Goal: Task Accomplishment & Management: Check status

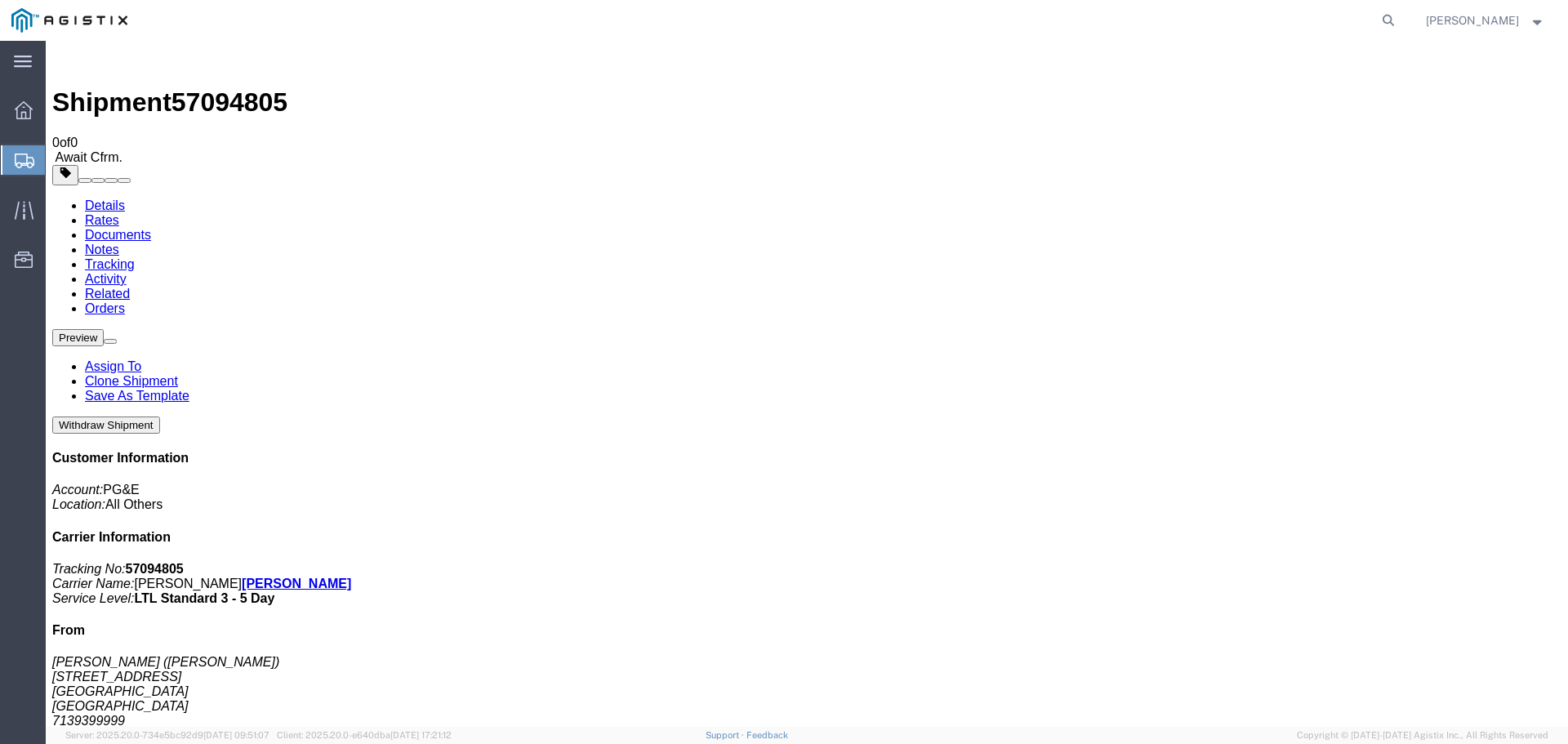
scroll to position [4, 0]
click at [0, 0] on span "Shipment Manager" at bounding box center [0, 0] width 0 height 0
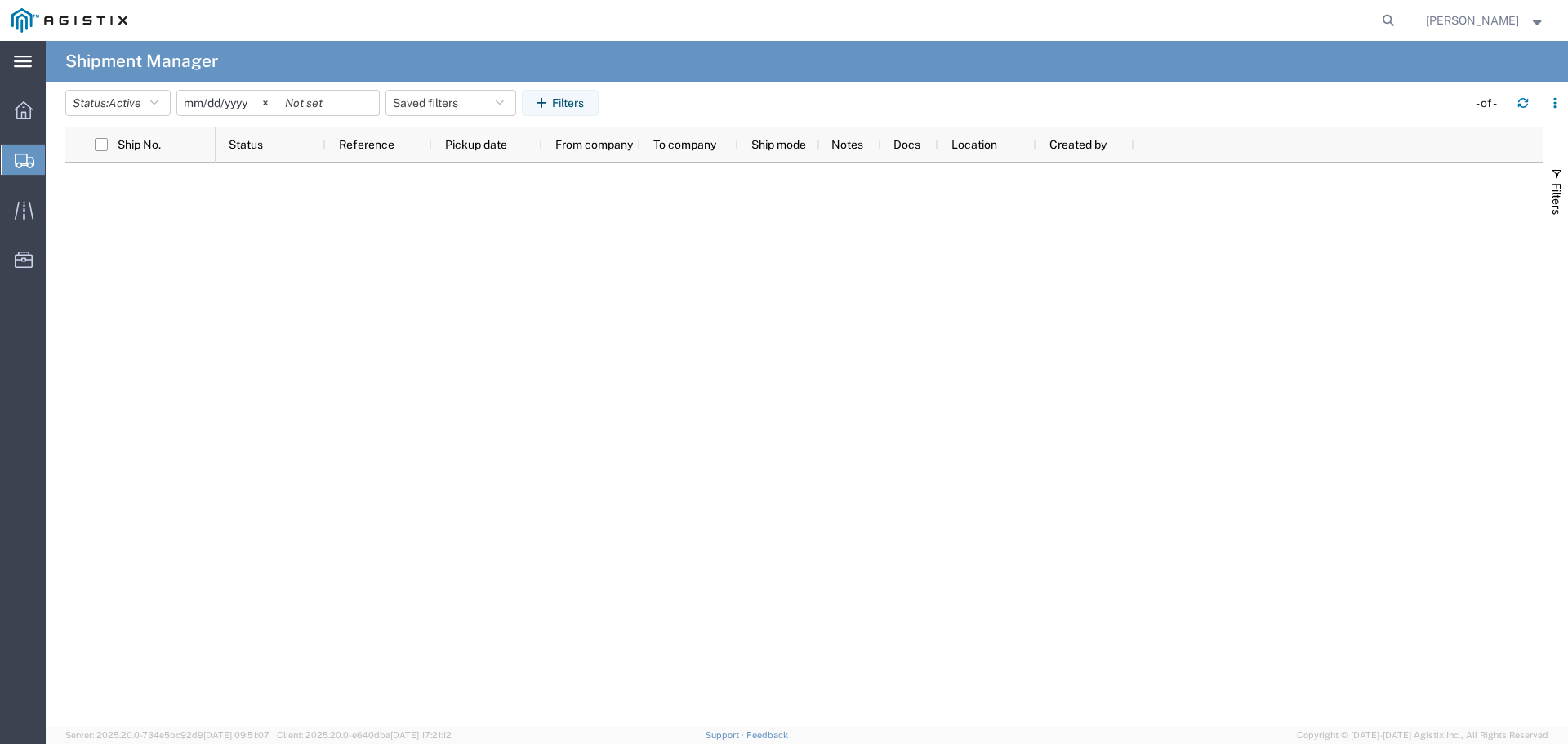
click at [28, 62] on icon at bounding box center [22, 61] width 18 height 11
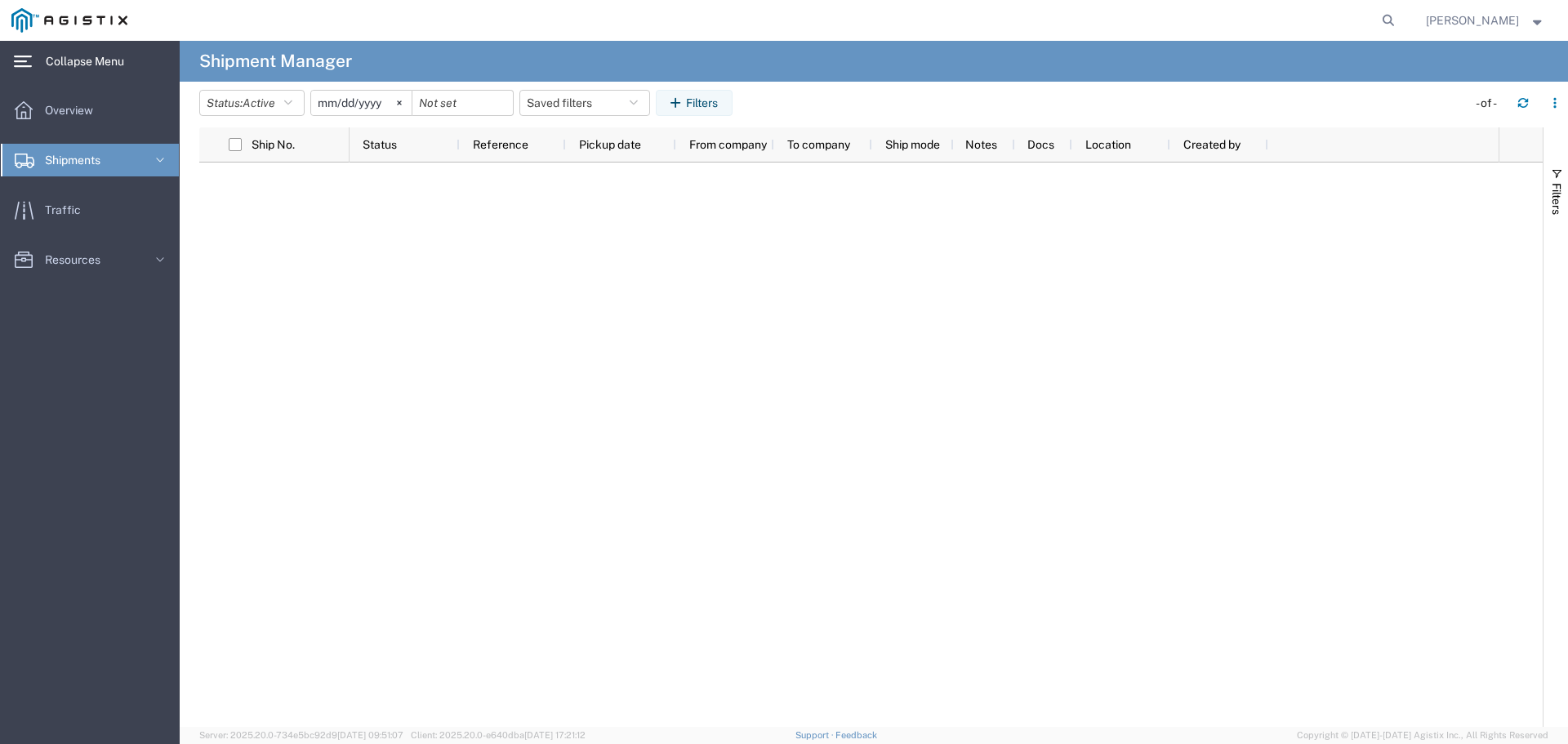
click at [84, 151] on span "Shipments" at bounding box center [78, 160] width 67 height 33
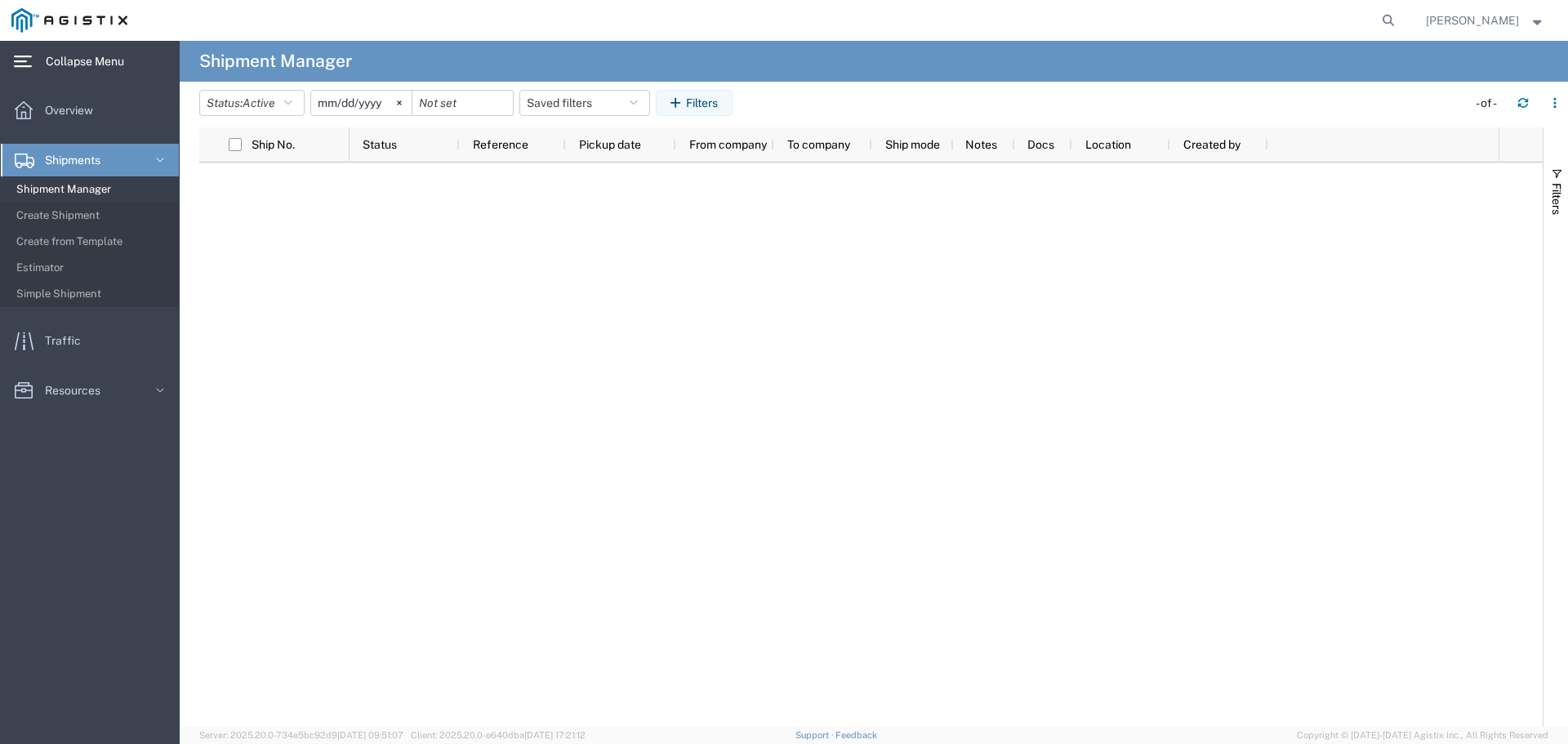
click at [69, 193] on span "Shipment Manager" at bounding box center [92, 190] width 151 height 33
click at [109, 219] on span "Create Shipment" at bounding box center [92, 215] width 151 height 33
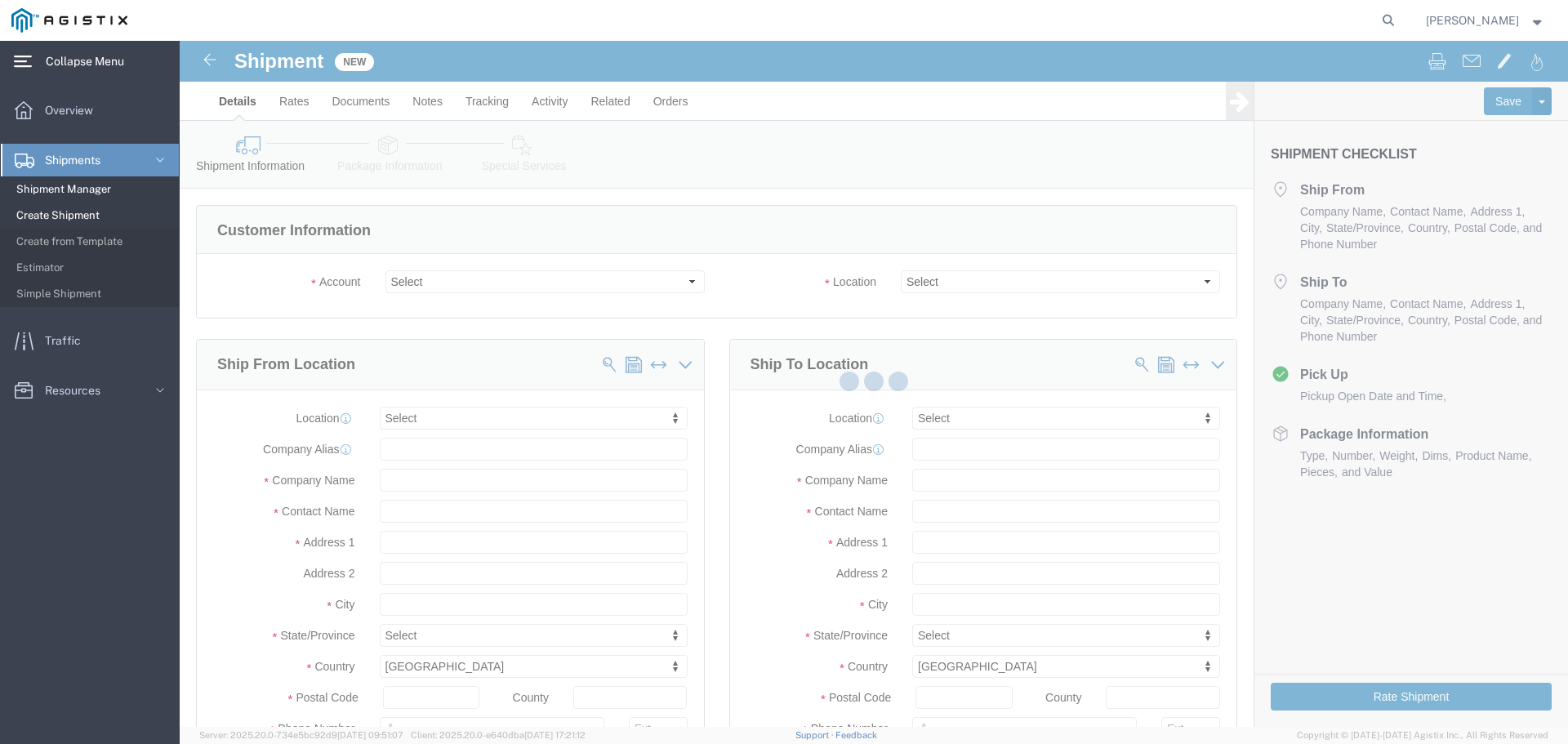
click at [100, 196] on span "Shipment Manager" at bounding box center [92, 190] width 151 height 33
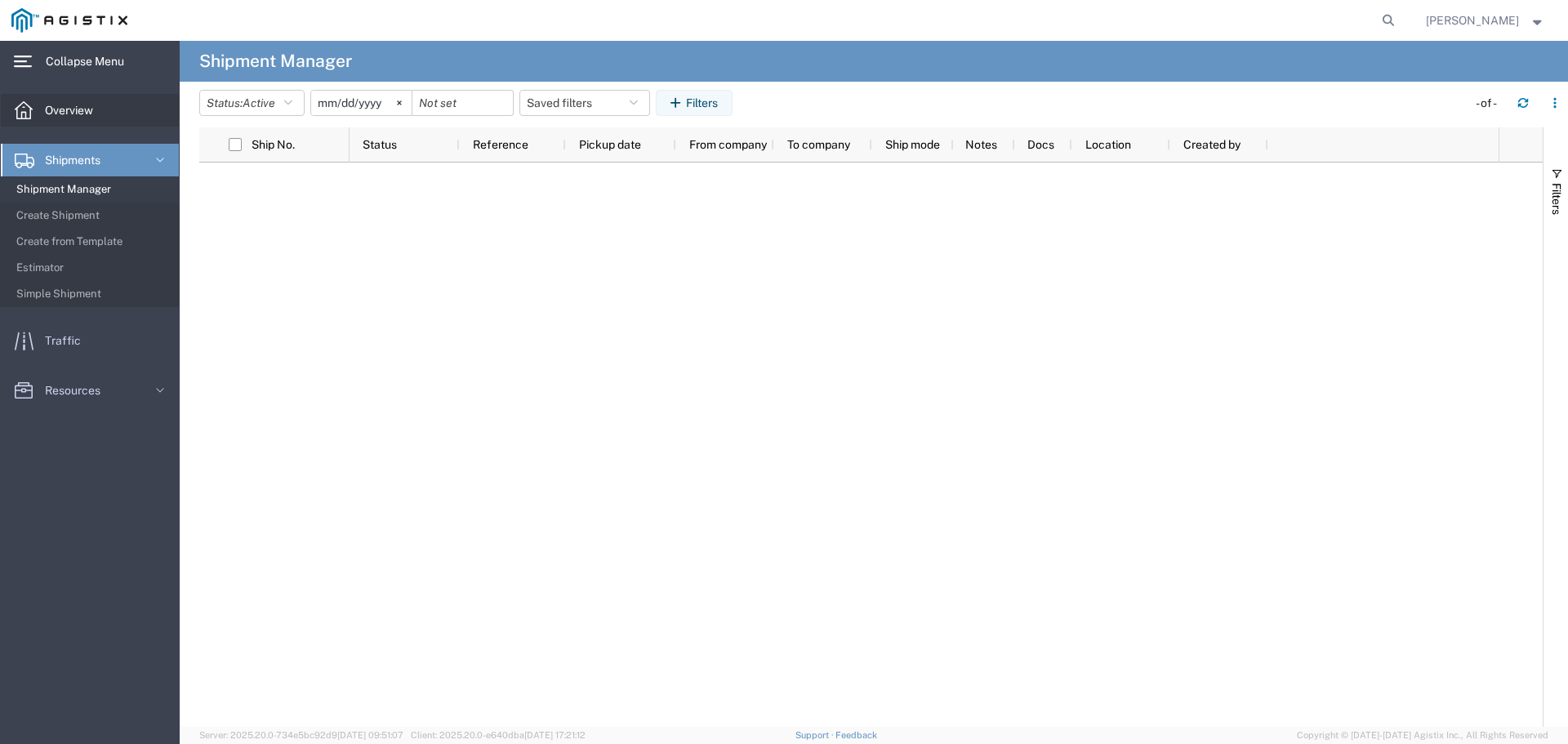
click at [96, 110] on span "Overview" at bounding box center [75, 110] width 60 height 33
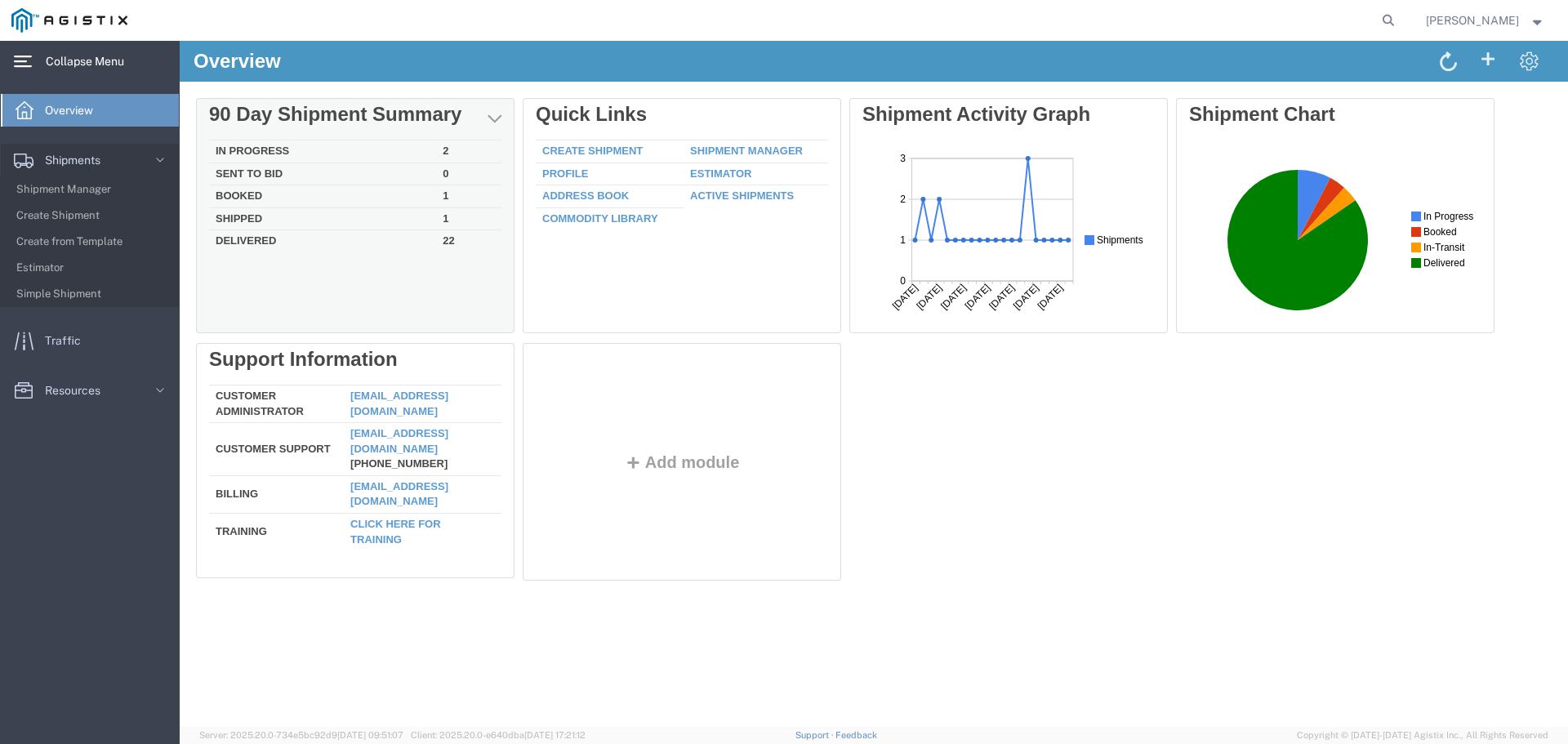
click at [290, 149] on td "In Progress" at bounding box center [323, 152] width 227 height 23
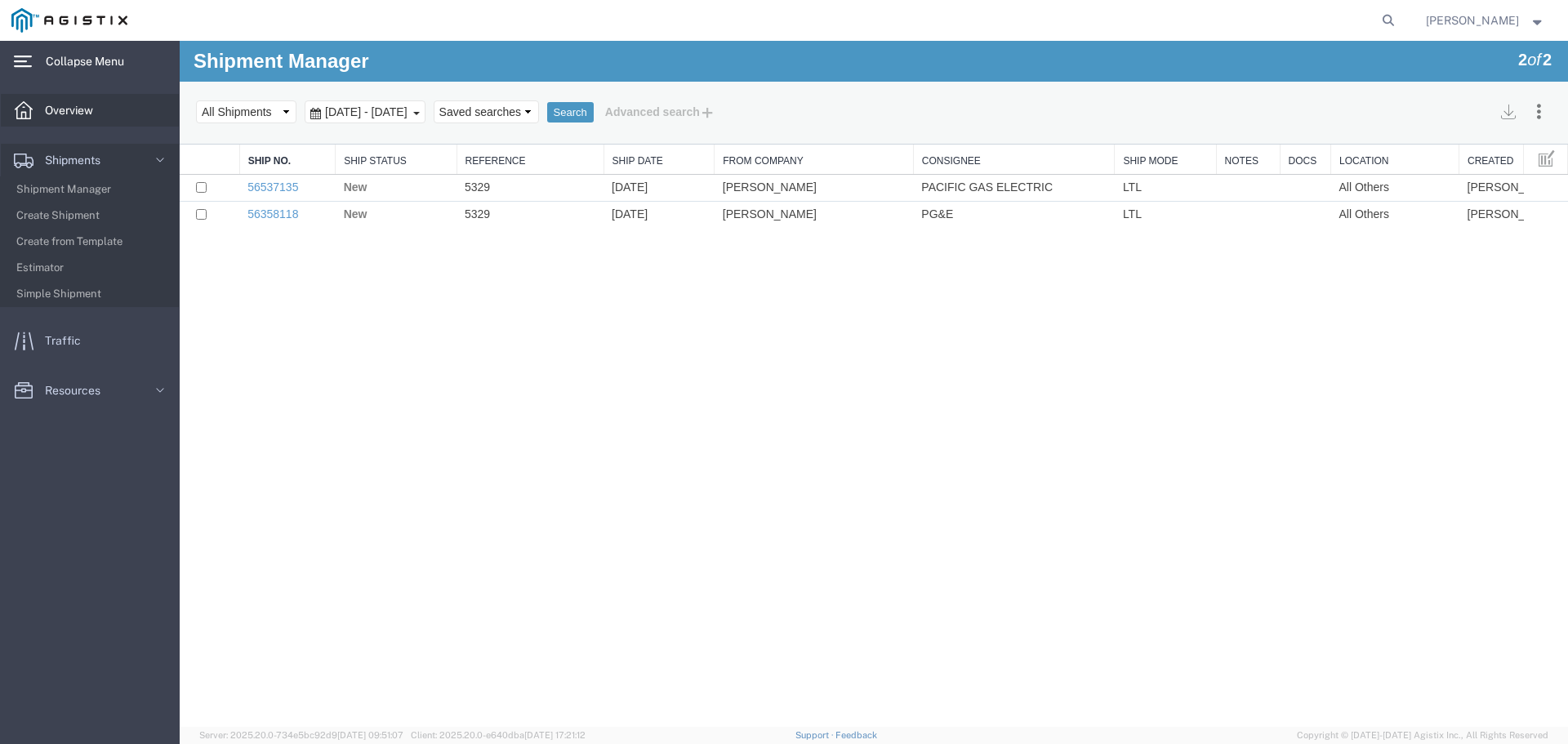
click at [79, 110] on span "Overview" at bounding box center [75, 110] width 60 height 33
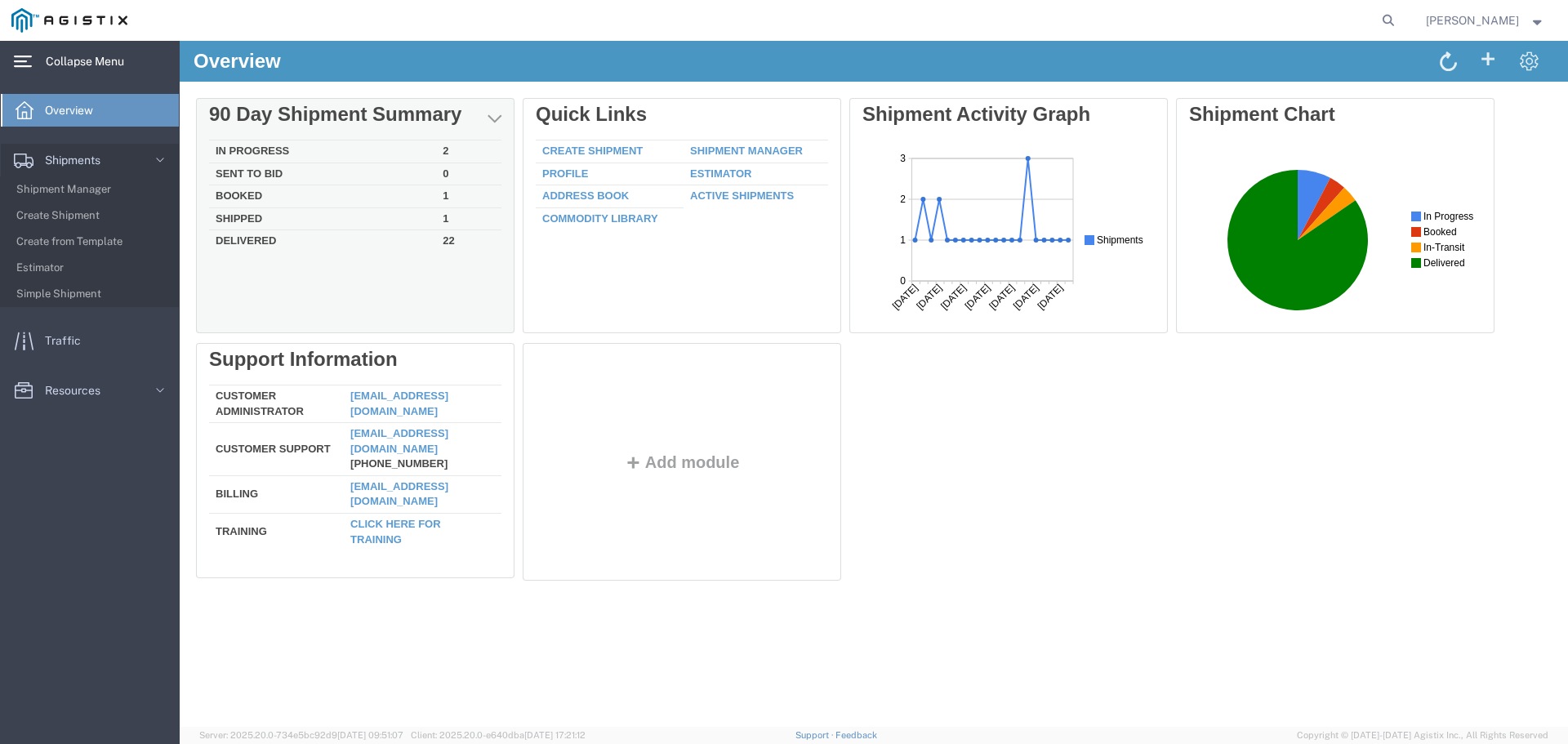
click at [279, 192] on td "Booked" at bounding box center [323, 197] width 227 height 23
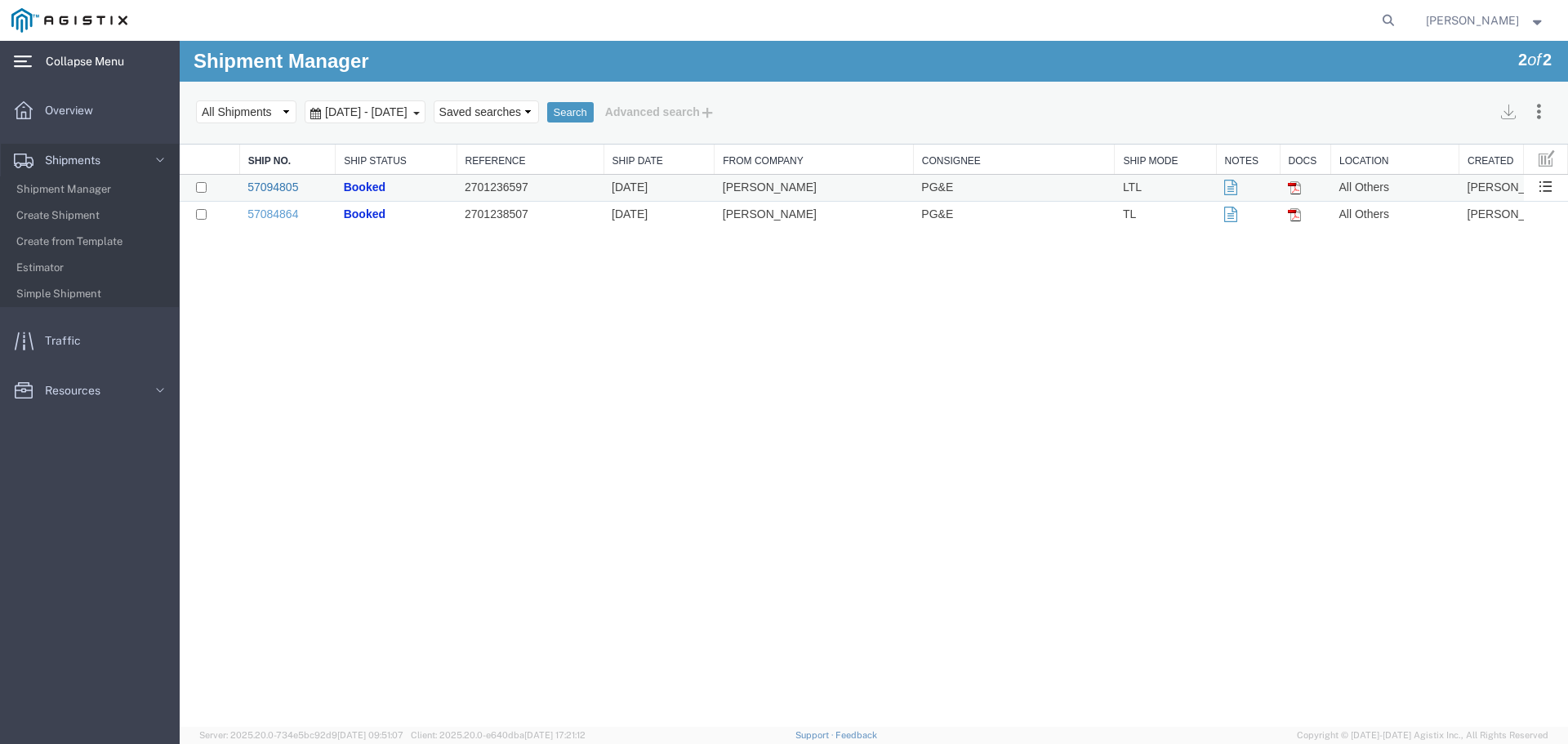
click at [286, 189] on link "57094805" at bounding box center [272, 186] width 51 height 13
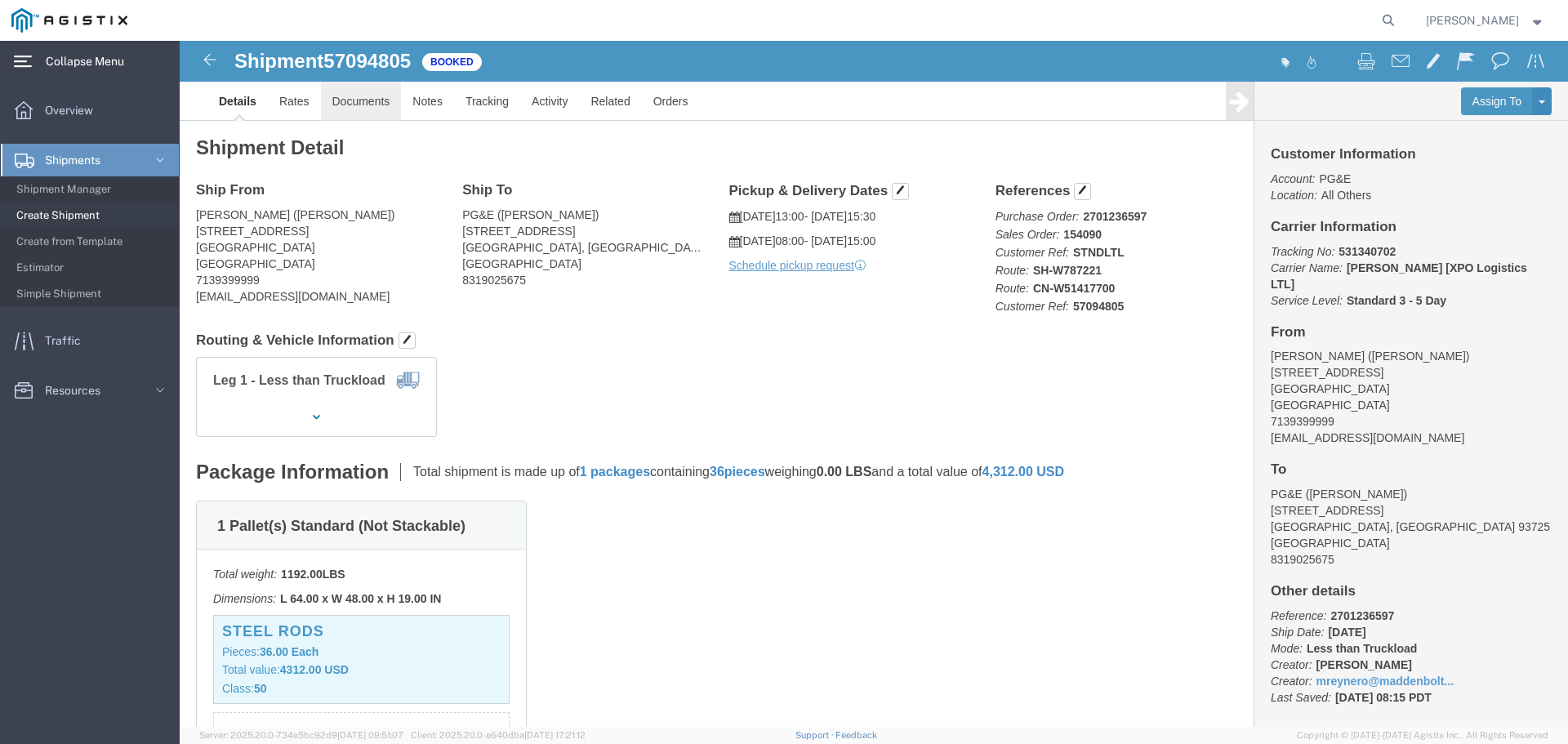
click link "Documents"
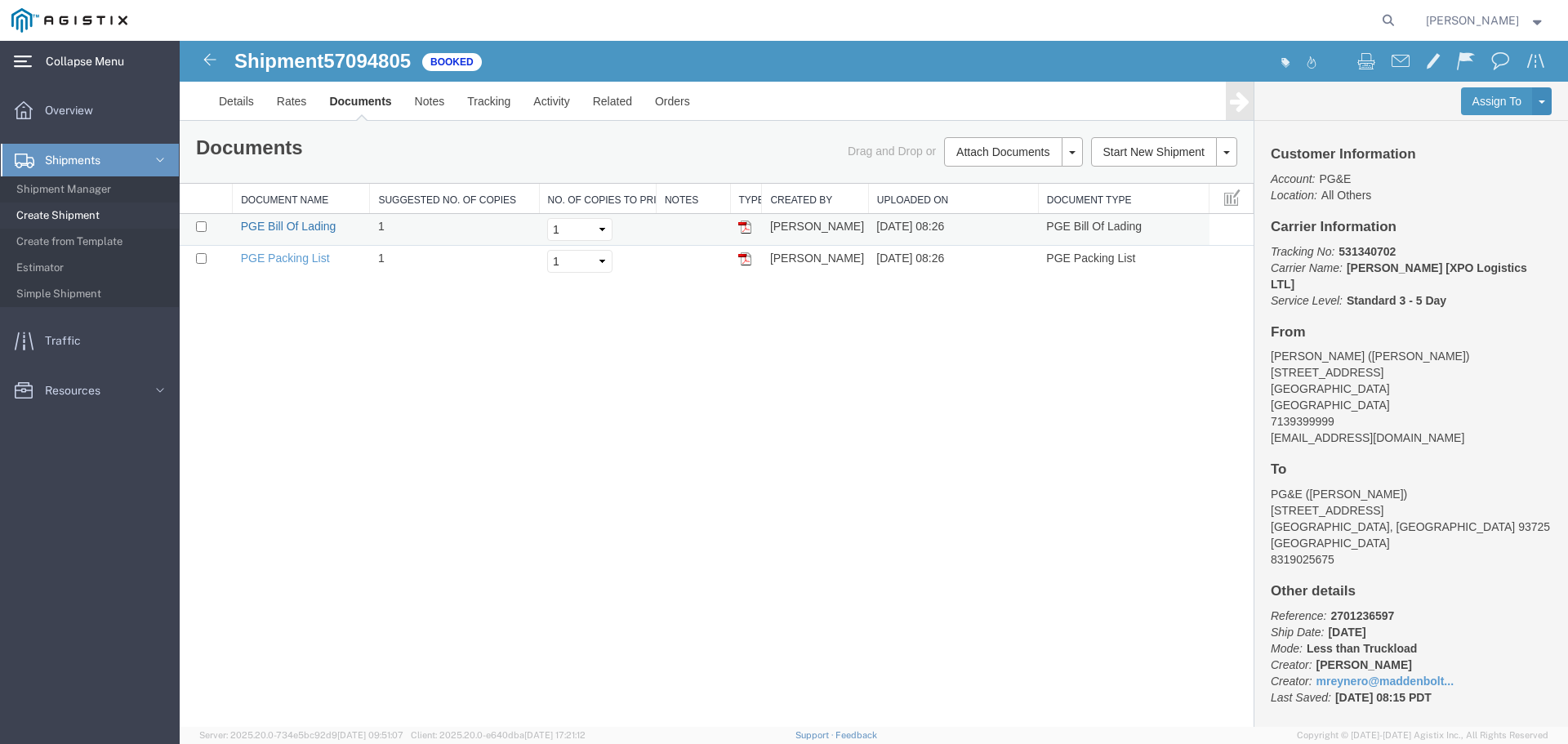
click at [291, 228] on link "PGE Bill Of Lading" at bounding box center [288, 226] width 95 height 13
click at [314, 257] on link "PGE Packing List" at bounding box center [286, 257] width 89 height 13
drag, startPoint x: 274, startPoint y: 226, endPoint x: 1215, endPoint y: 217, distance: 941.0
click at [274, 226] on link "PGE Bill Of Lading" at bounding box center [288, 226] width 95 height 13
